Goal: Information Seeking & Learning: Check status

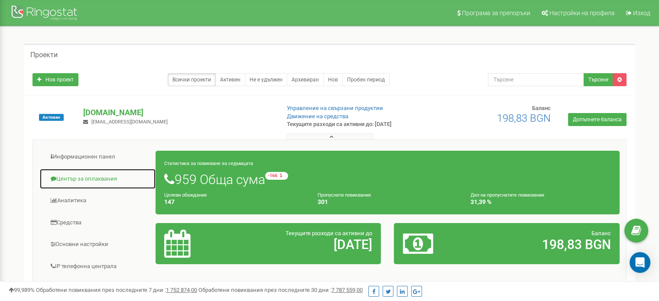
click at [76, 175] on link "Център за оплаквания" at bounding box center [97, 179] width 117 height 21
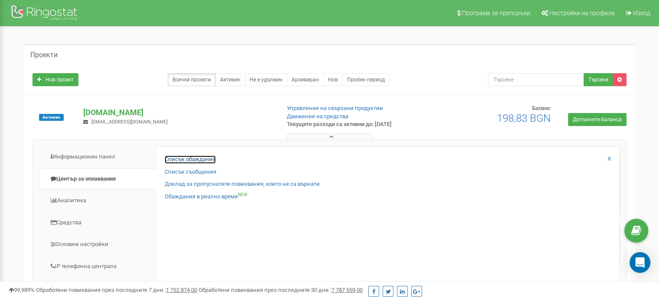
click at [191, 158] on link "Списък обаждания" at bounding box center [190, 160] width 51 height 8
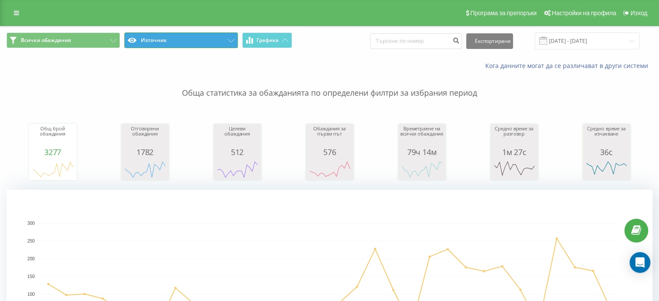
click at [231, 38] on button "Източник" at bounding box center [181, 41] width 114 height 16
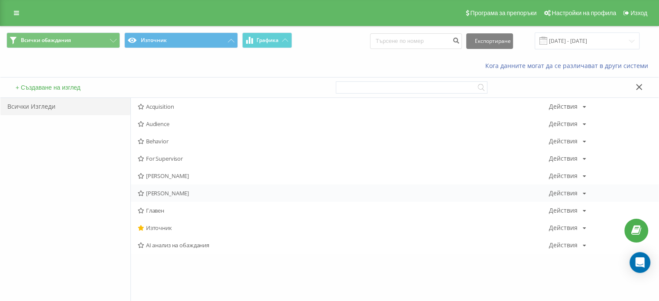
click at [167, 192] on span "[PERSON_NAME]" at bounding box center [343, 193] width 411 height 6
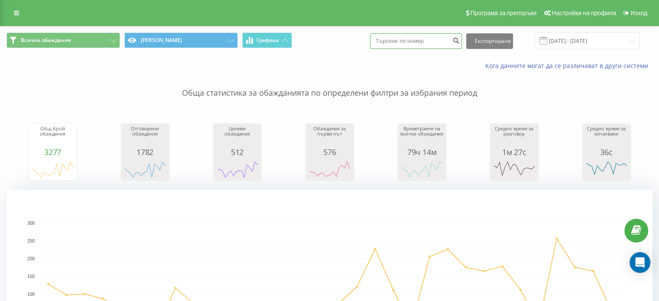
click at [438, 44] on input at bounding box center [416, 41] width 92 height 16
type input "2025"
click at [460, 41] on icon "submit" at bounding box center [456, 39] width 7 height 5
